Goal: Information Seeking & Learning: Find specific fact

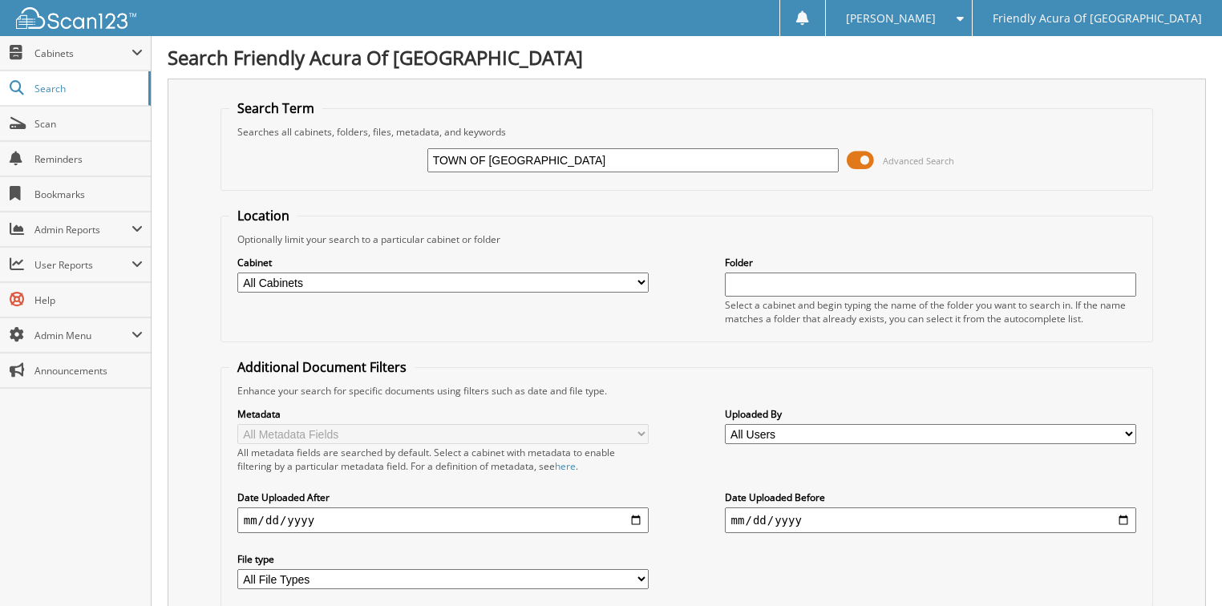
type input "TOWN OF [GEOGRAPHIC_DATA]"
drag, startPoint x: 0, startPoint y: 0, endPoint x: 426, endPoint y: 270, distance: 504.8
click at [426, 273] on select "All Cabinets ACCOUNTS PAYABLE CAR DEALS DEAD DEALS PARTS SERVICE RO WHOLE SALES" at bounding box center [443, 283] width 412 height 20
select select "29663"
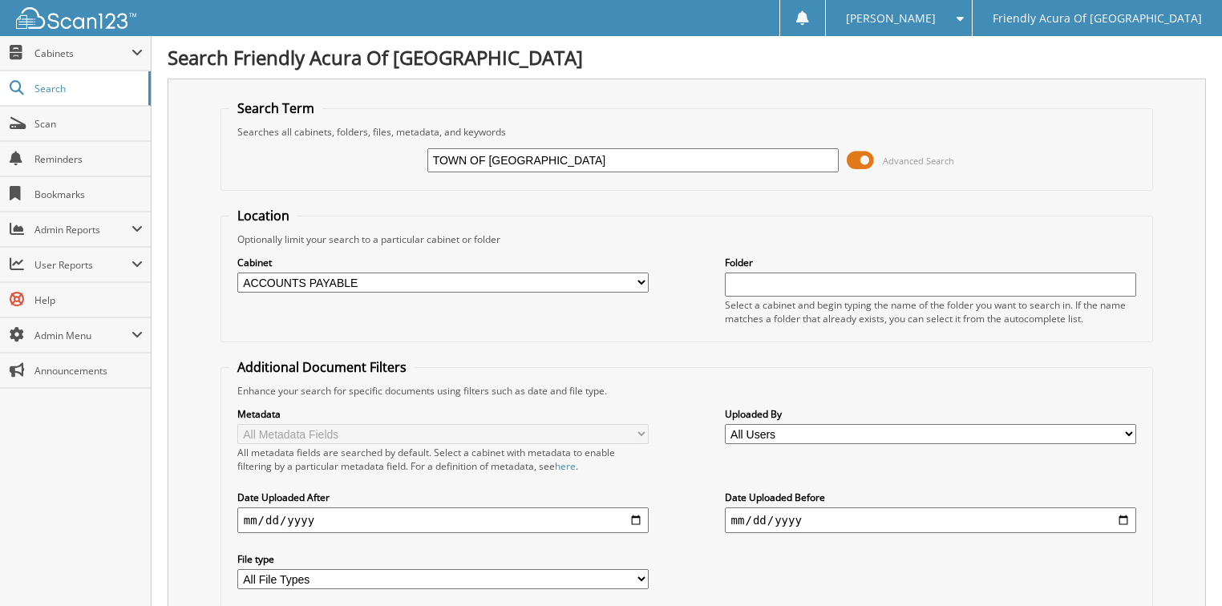
click at [237, 273] on select "All Cabinets ACCOUNTS PAYABLE CAR DEALS DEAD DEALS PARTS SERVICE RO WHOLE SALES" at bounding box center [443, 283] width 412 height 20
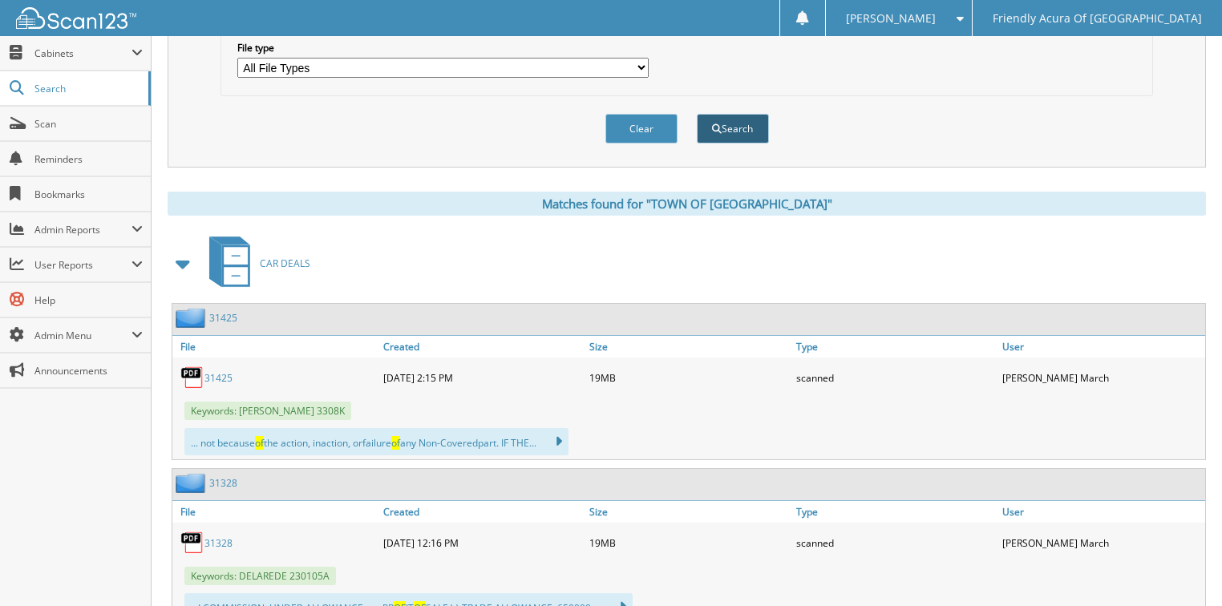
scroll to position [449, 0]
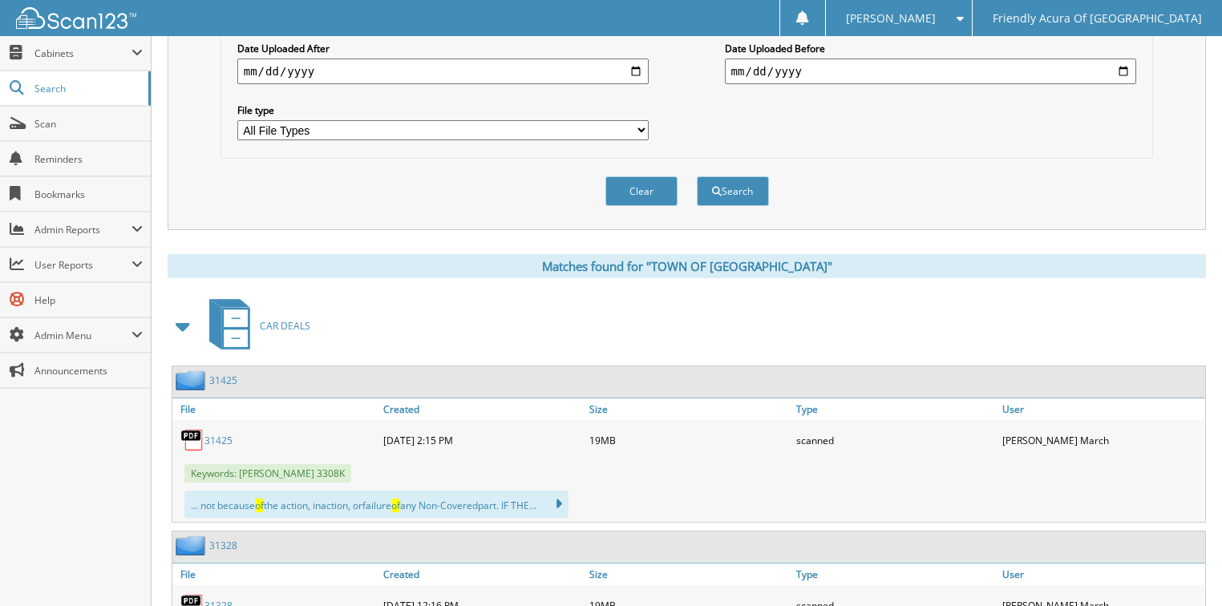
drag, startPoint x: 741, startPoint y: 205, endPoint x: 736, endPoint y: 197, distance: 9.3
click at [741, 205] on div "Clear Search" at bounding box center [686, 191] width 933 height 65
click at [737, 186] on button "Search" at bounding box center [733, 191] width 72 height 30
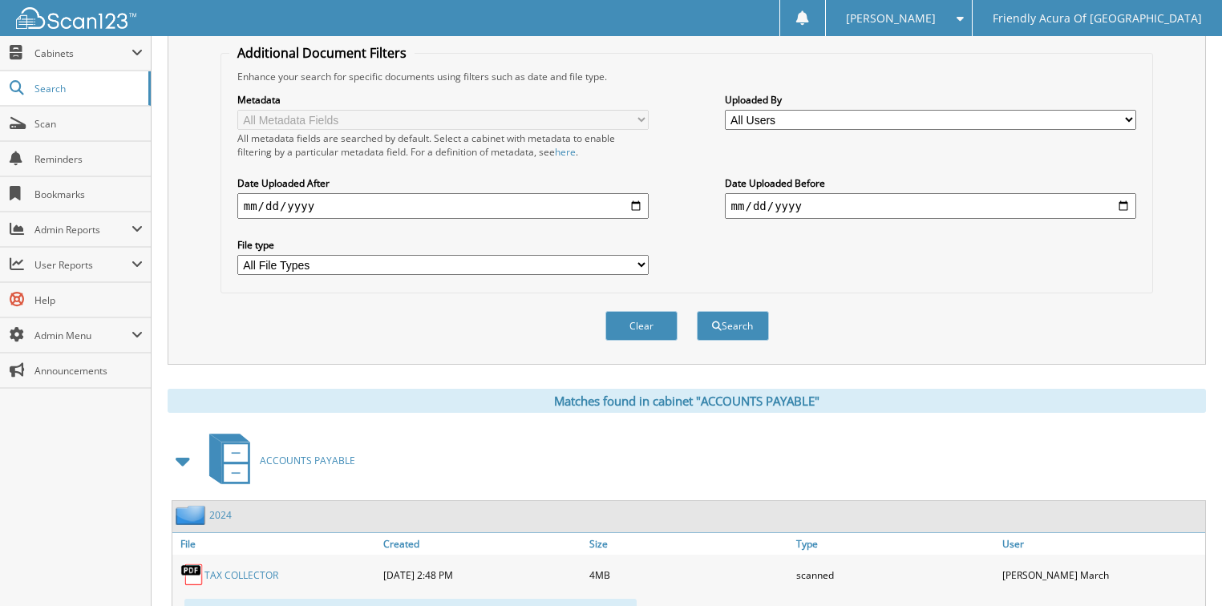
scroll to position [370, 0]
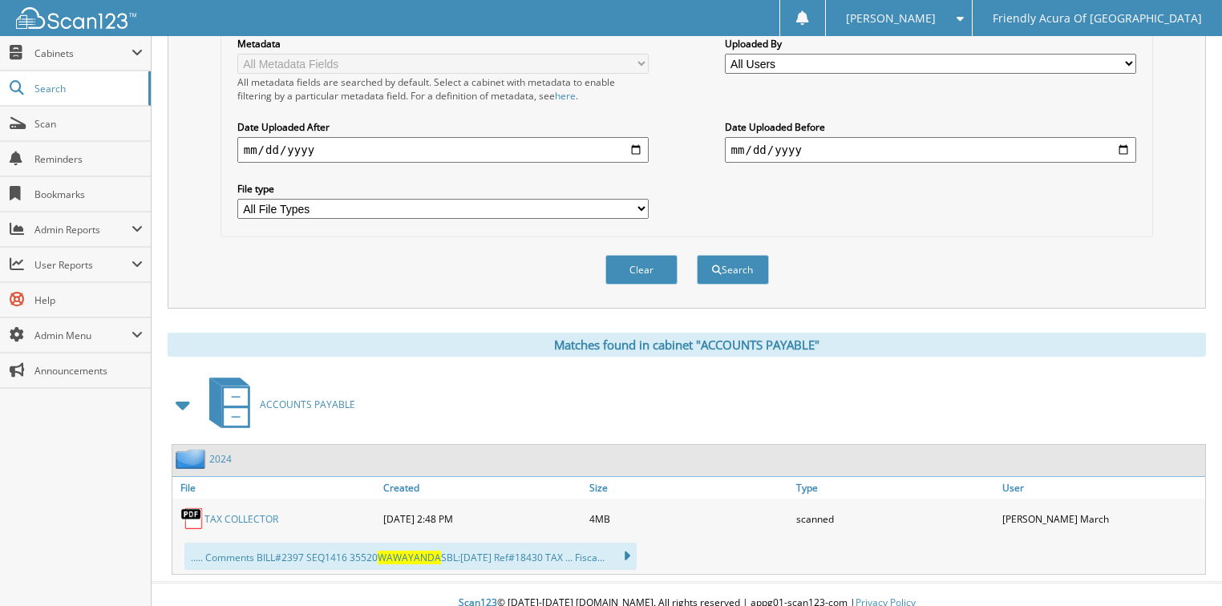
click at [246, 512] on link "TAX COLLECTOR" at bounding box center [241, 519] width 74 height 14
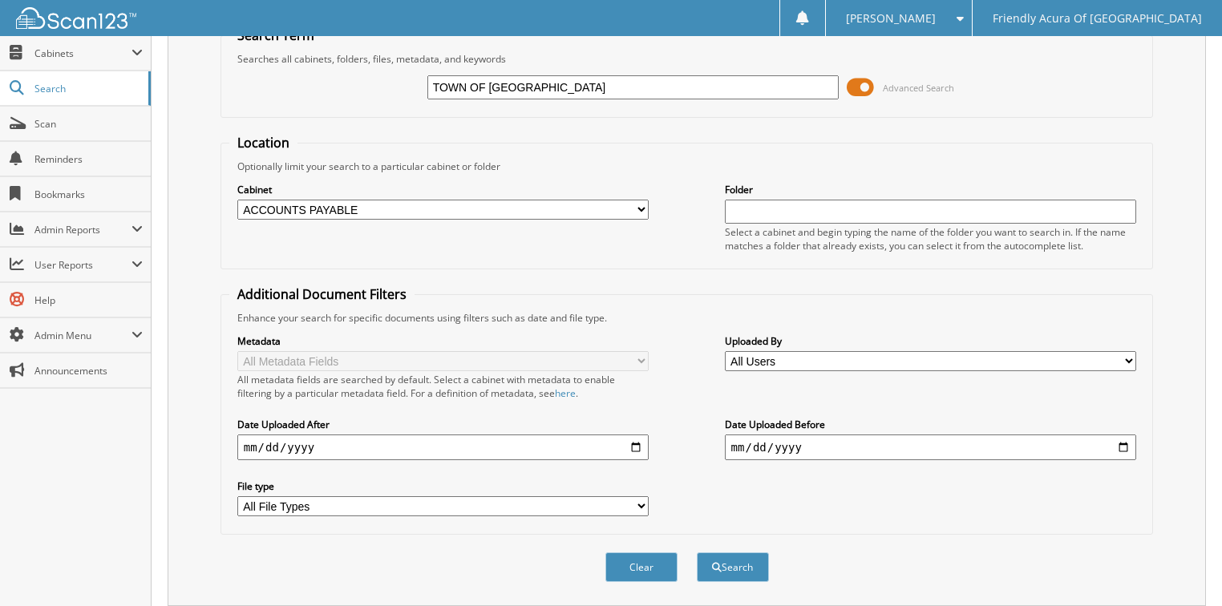
scroll to position [0, 0]
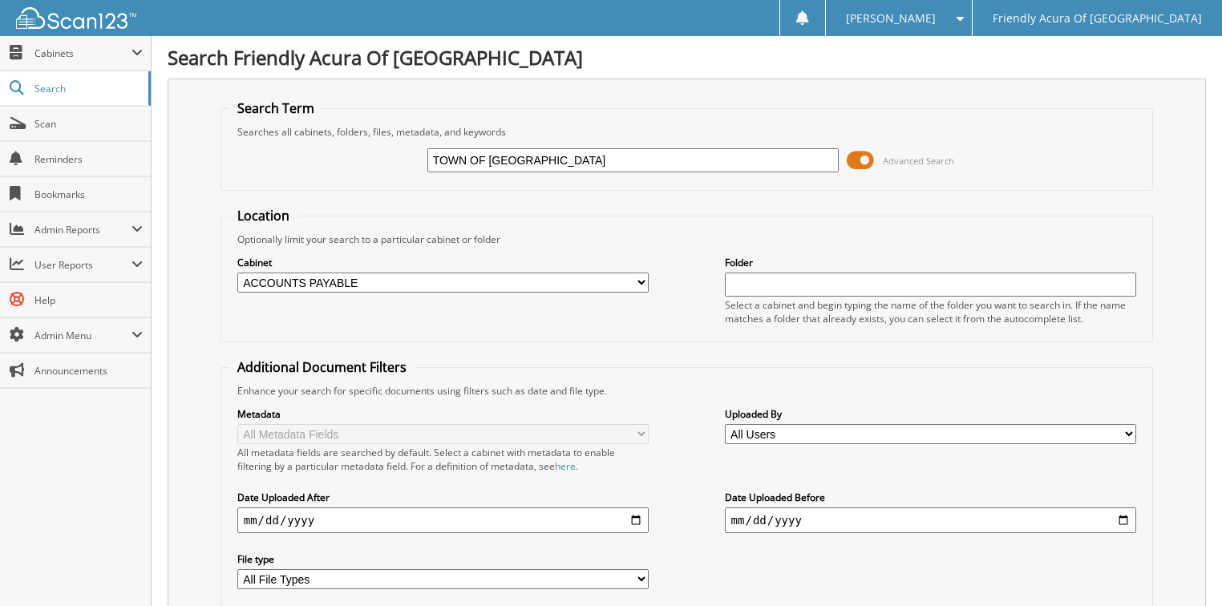
drag, startPoint x: 581, startPoint y: 161, endPoint x: 247, endPoint y: 173, distance: 334.5
click at [273, 179] on div "TOWN OF [GEOGRAPHIC_DATA] Advanced Search" at bounding box center [686, 160] width 915 height 43
type input "JMC PLANNING"
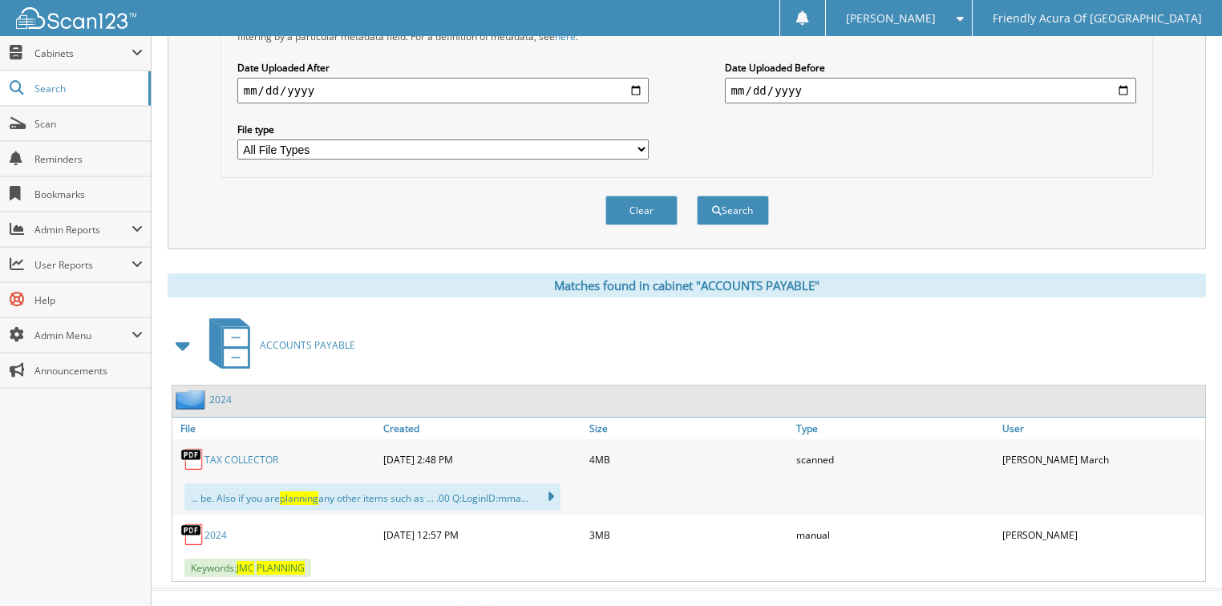
scroll to position [436, 0]
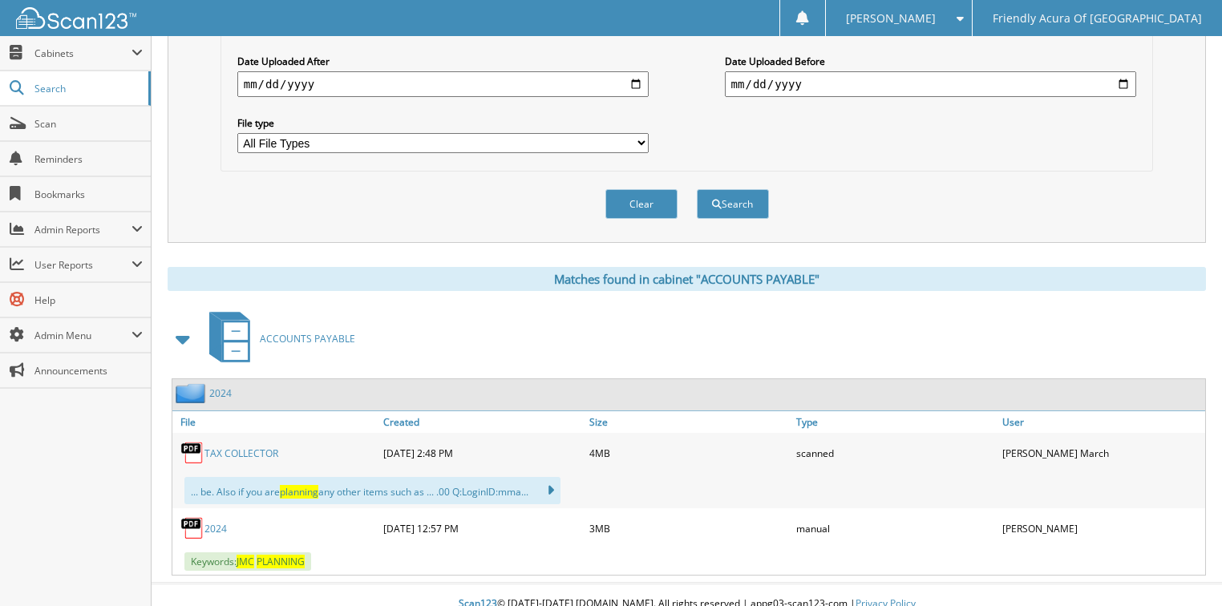
click at [216, 522] on link "2024" at bounding box center [215, 529] width 22 height 14
